Goal: Check status: Check status

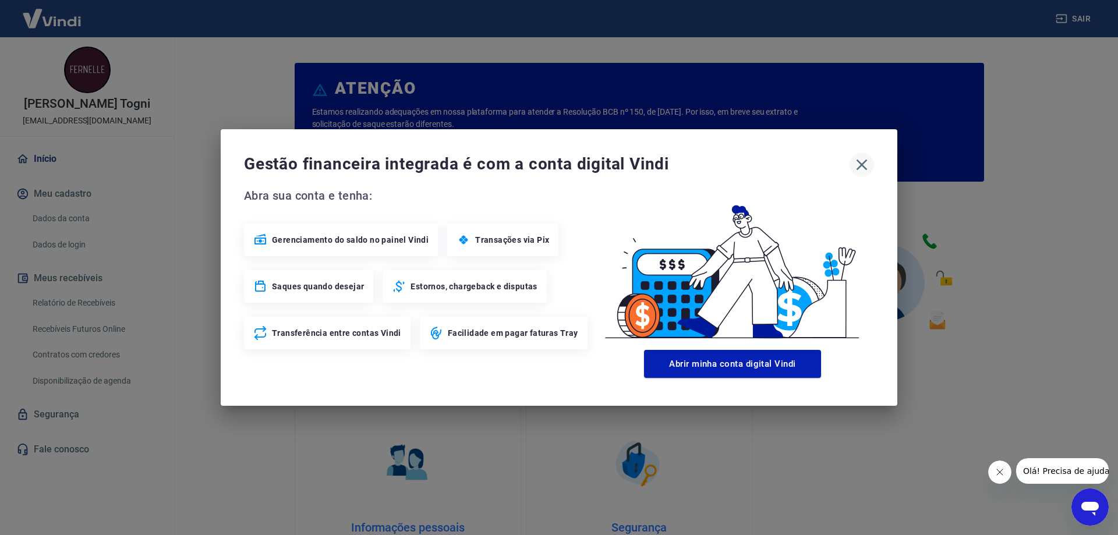
click at [862, 159] on icon "button" at bounding box center [861, 164] width 19 height 19
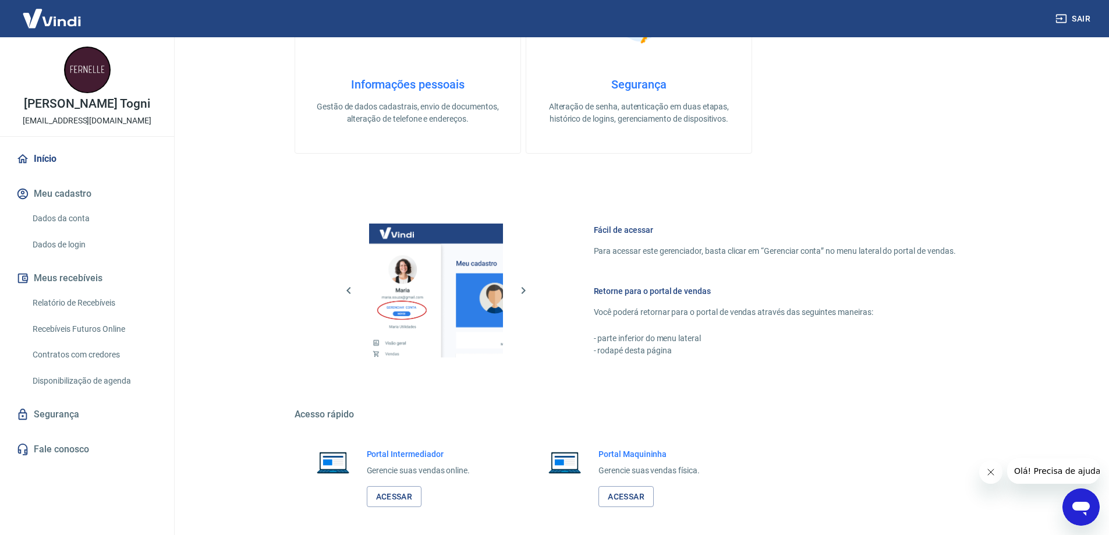
scroll to position [493, 0]
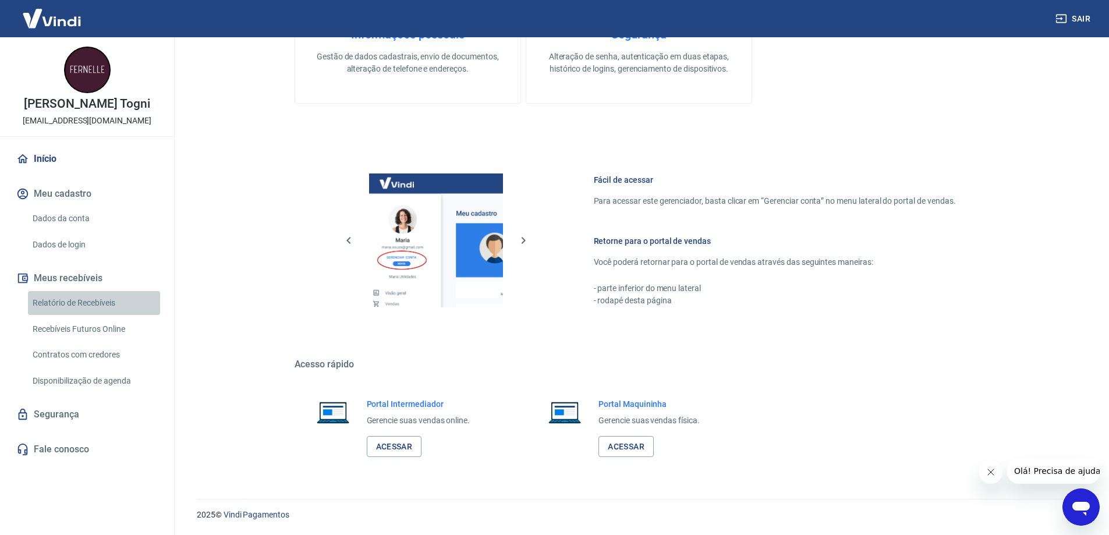
click at [86, 303] on link "Relatório de Recebíveis" at bounding box center [94, 303] width 132 height 24
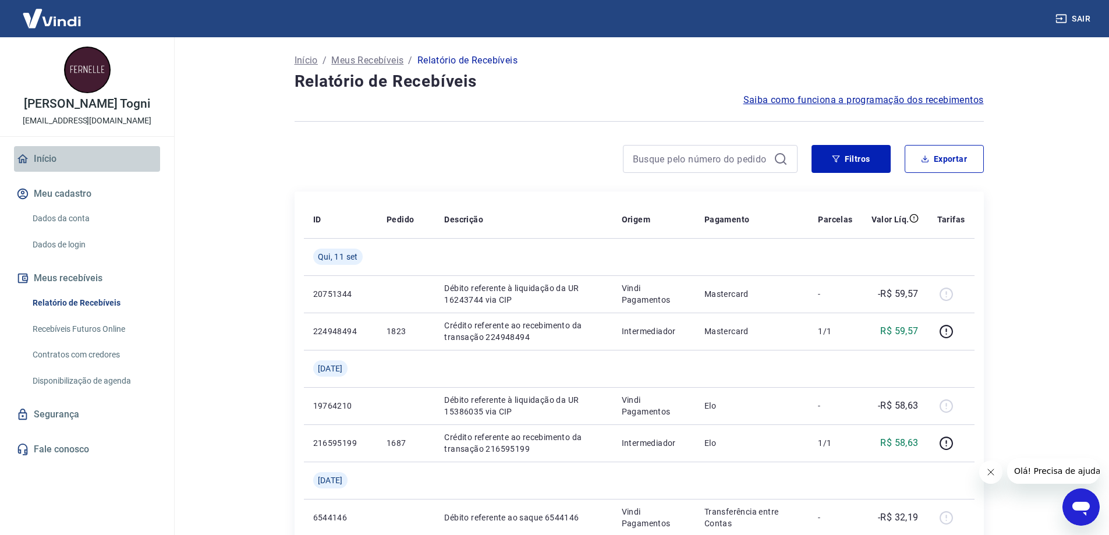
click at [40, 158] on link "Início" at bounding box center [87, 159] width 146 height 26
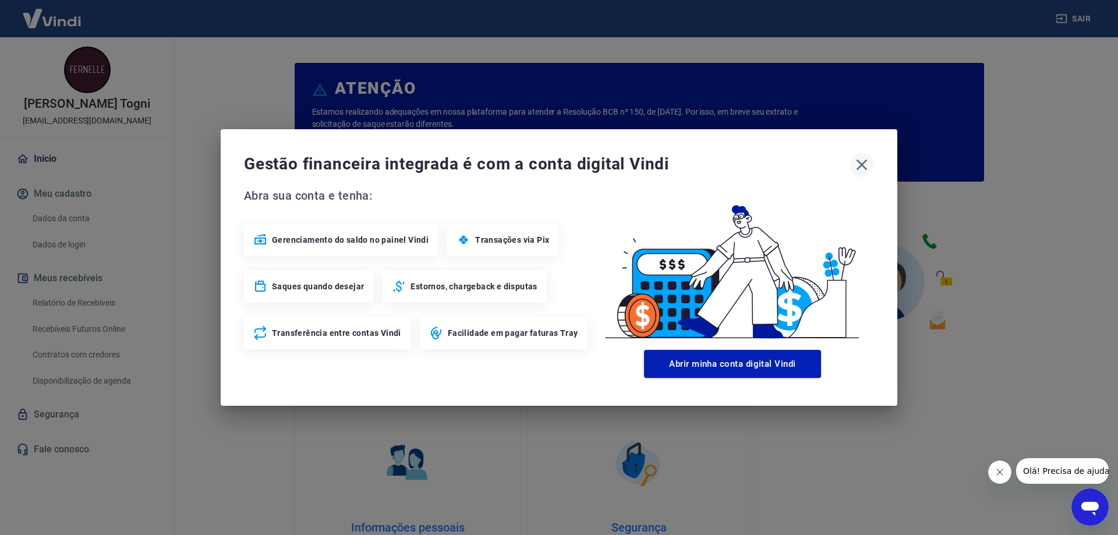
click at [851, 167] on button "button" at bounding box center [861, 165] width 24 height 24
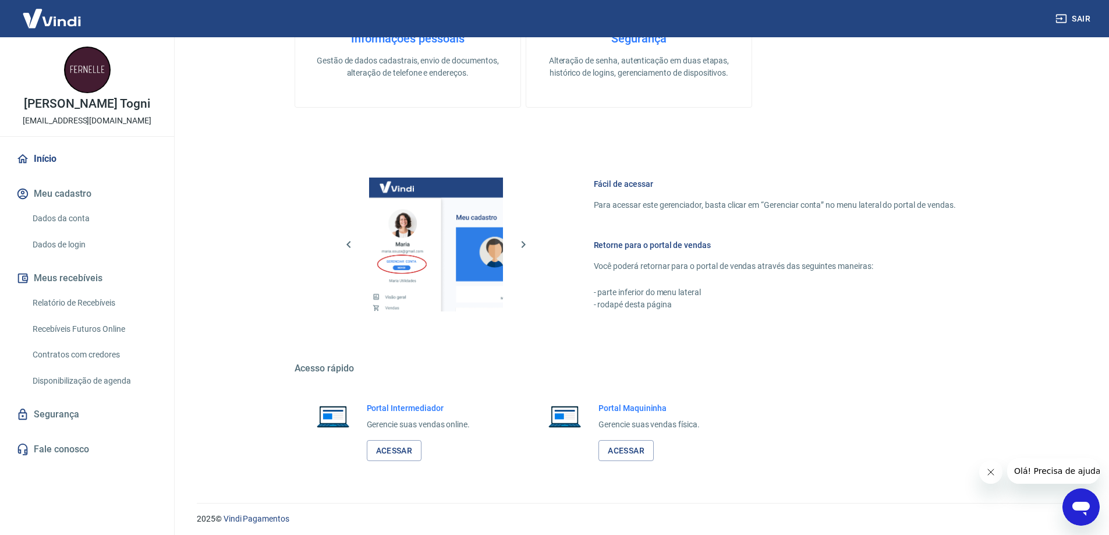
scroll to position [493, 0]
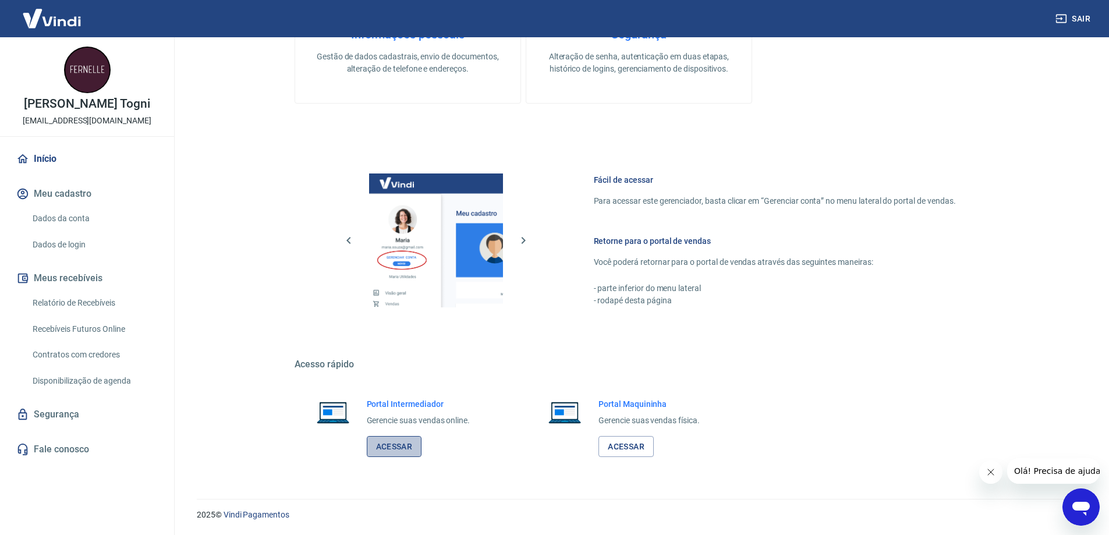
click at [396, 448] on link "Acessar" at bounding box center [394, 447] width 55 height 22
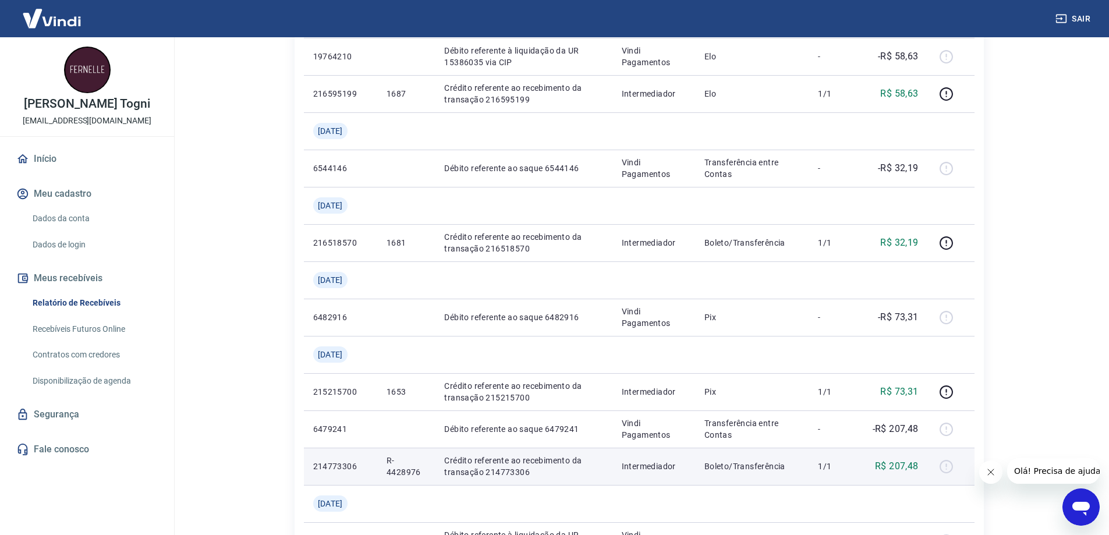
scroll to position [407, 0]
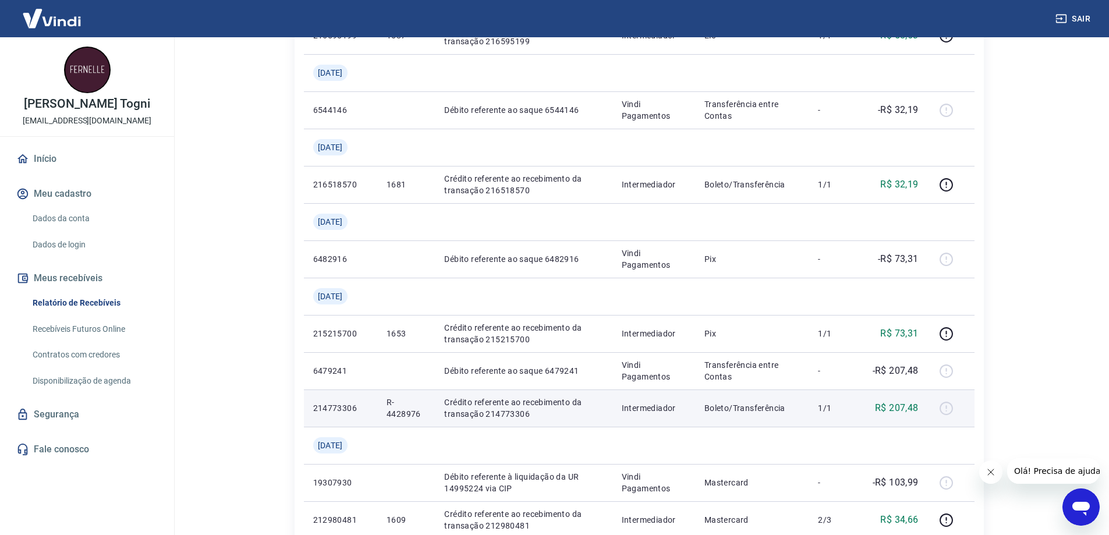
click at [945, 410] on div at bounding box center [951, 408] width 28 height 19
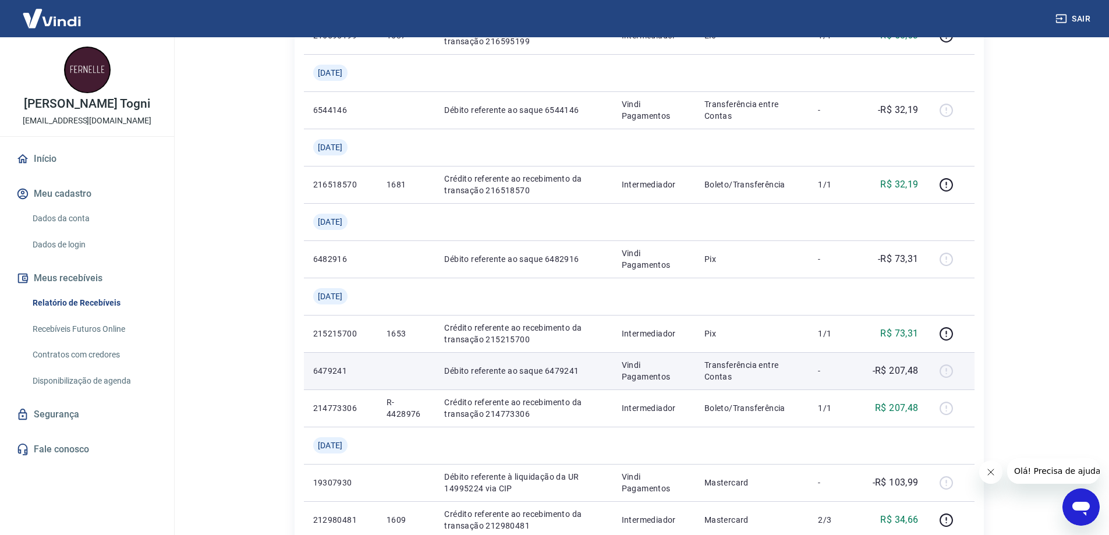
click at [947, 368] on div at bounding box center [951, 371] width 28 height 19
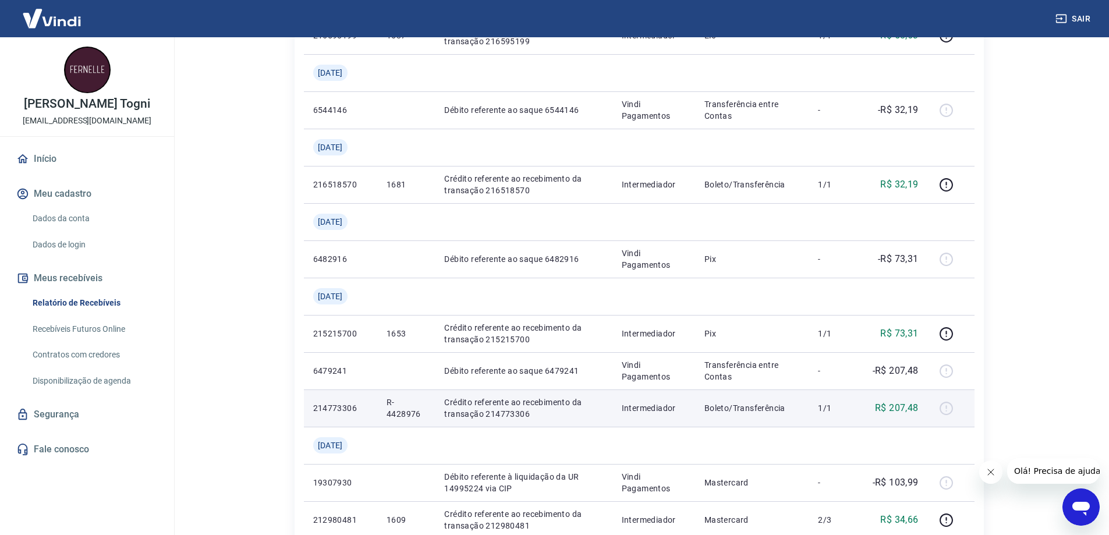
click at [948, 410] on div at bounding box center [951, 408] width 28 height 19
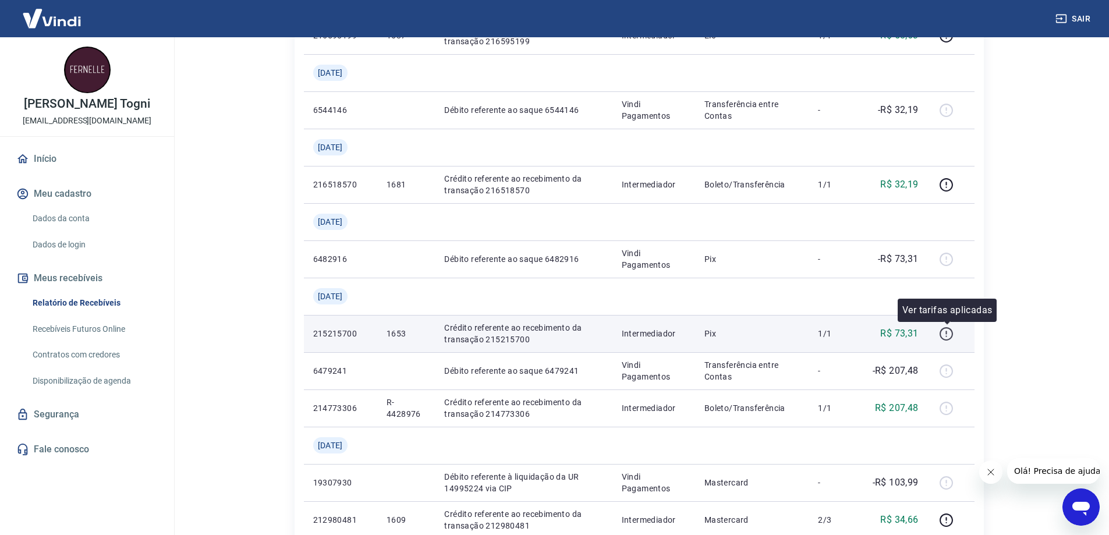
click at [944, 334] on icon "button" at bounding box center [946, 334] width 15 height 15
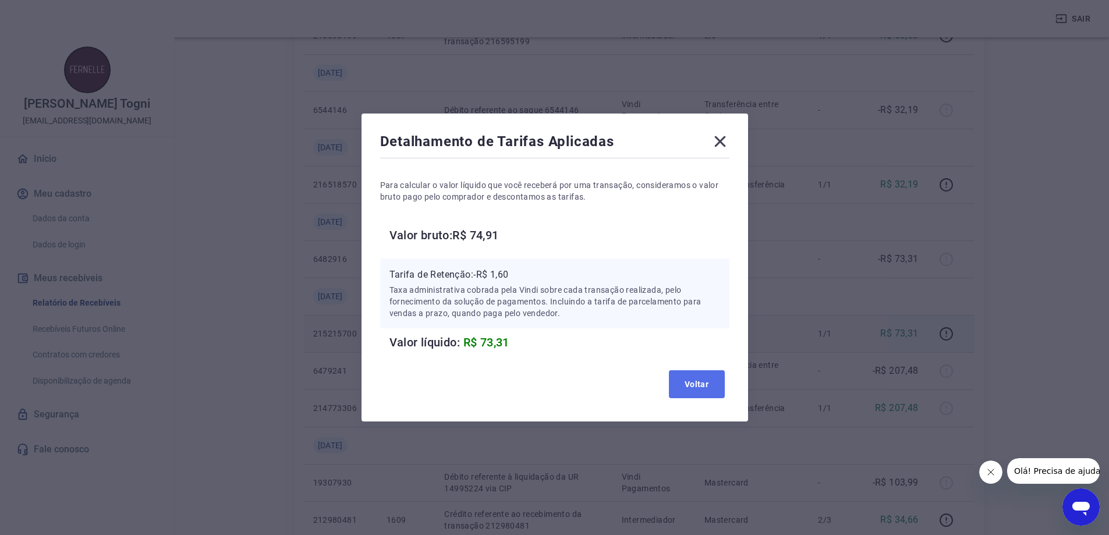
click at [688, 393] on button "Voltar" at bounding box center [697, 384] width 56 height 28
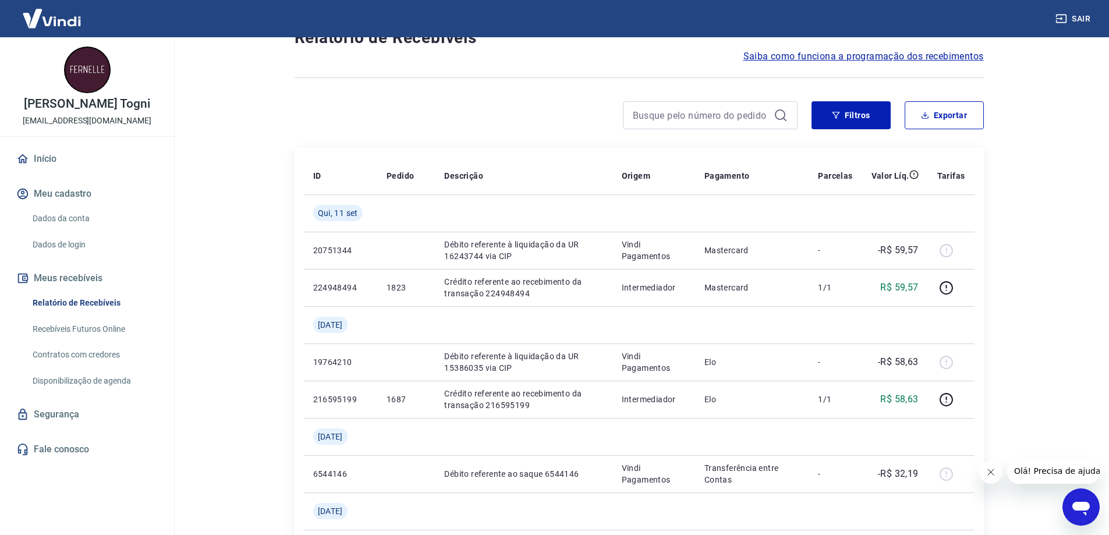
scroll to position [0, 0]
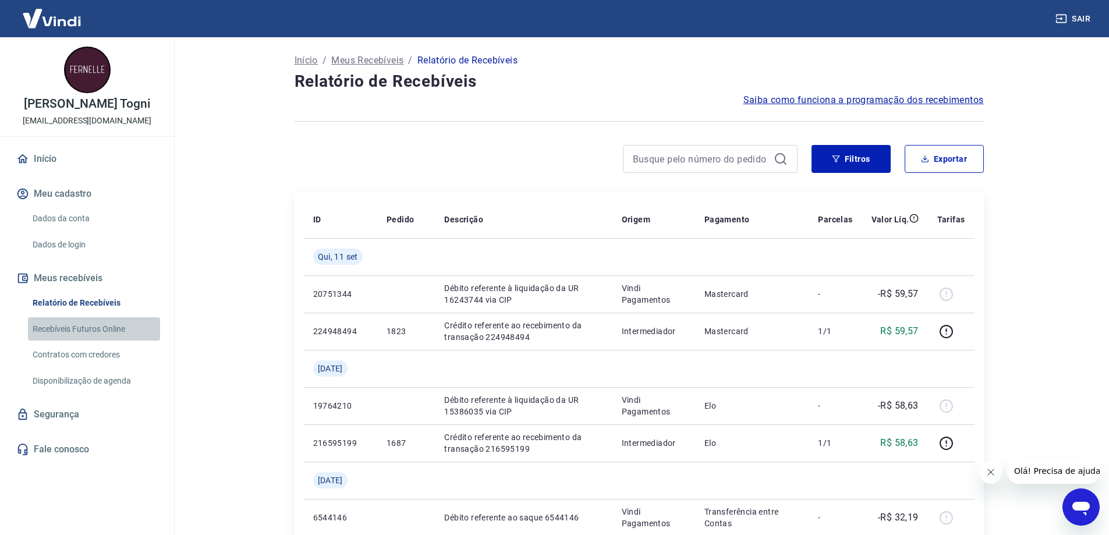
click at [73, 325] on link "Recebíveis Futuros Online" at bounding box center [94, 329] width 132 height 24
